Goal: Check status

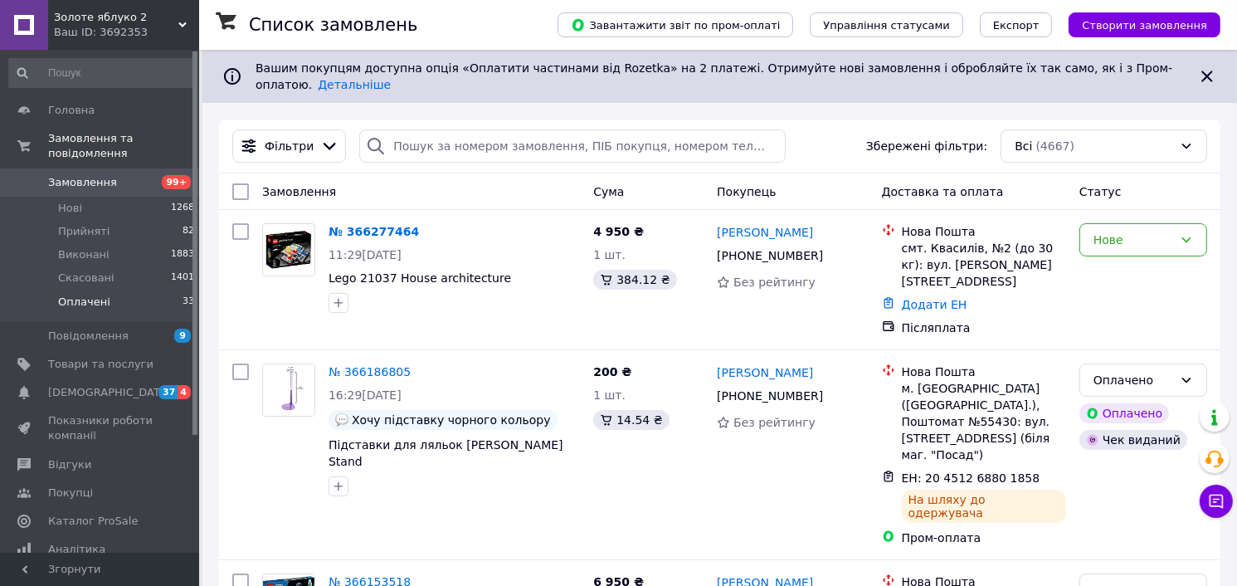
click at [84, 294] on span "Оплачені" at bounding box center [84, 301] width 52 height 15
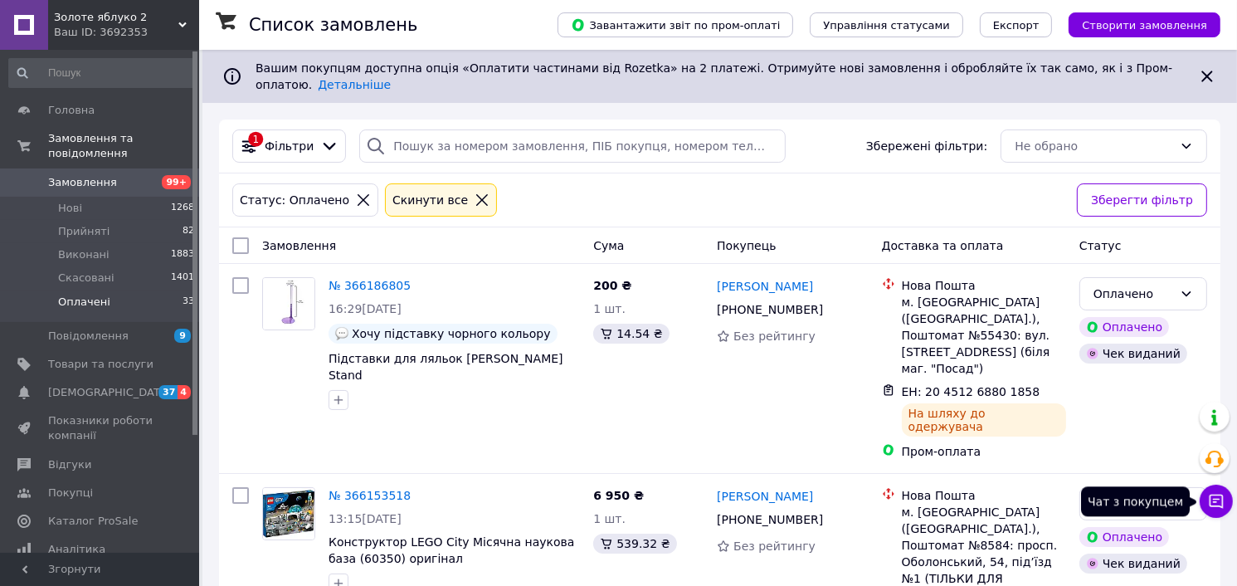
click at [1217, 504] on icon at bounding box center [1216, 501] width 17 height 17
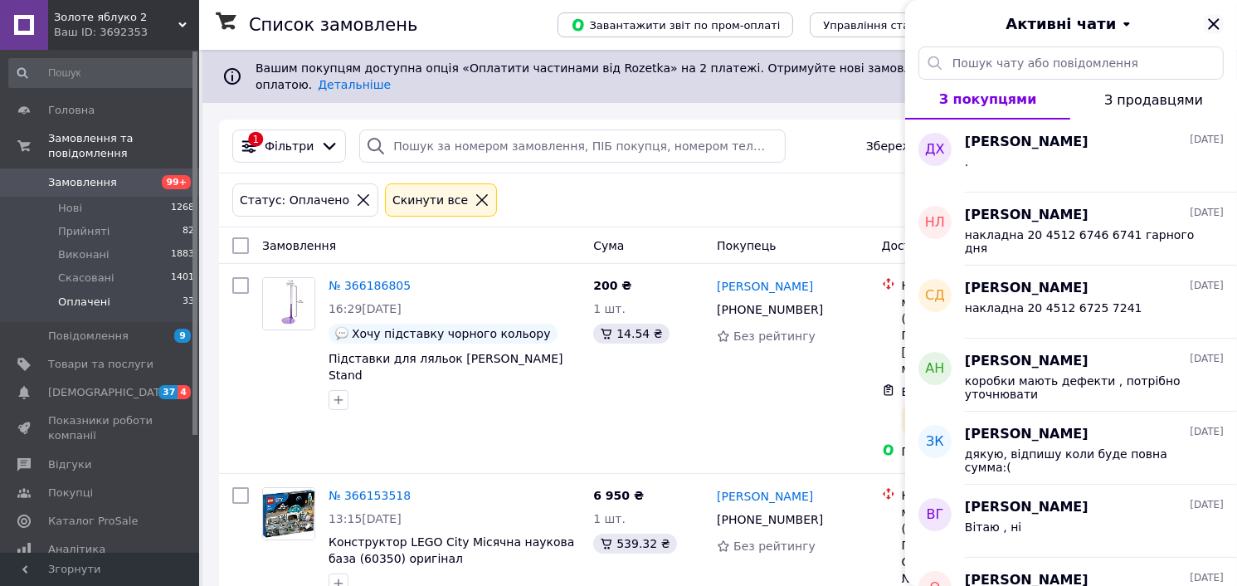
click at [1210, 25] on icon "Закрити" at bounding box center [1213, 24] width 20 height 20
